Goal: Navigation & Orientation: Find specific page/section

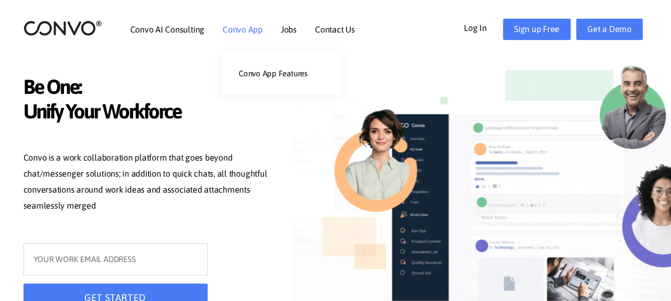
click at [237, 25] on link "Convo App" at bounding box center [243, 29] width 40 height 9
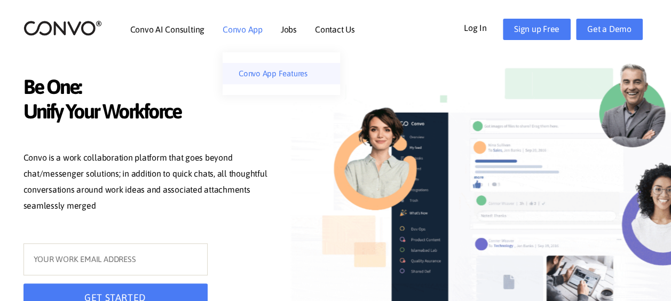
click at [267, 73] on link "Convo App Features" at bounding box center [281, 73] width 117 height 21
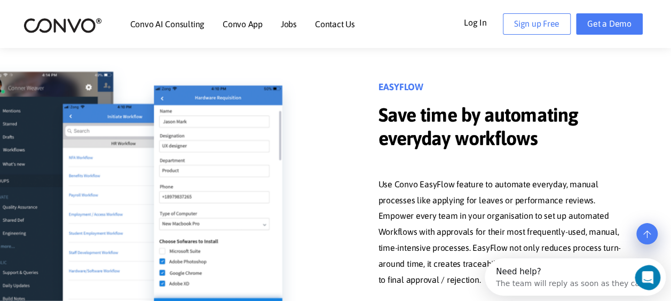
scroll to position [2121, 0]
